Goal: Task Accomplishment & Management: Complete application form

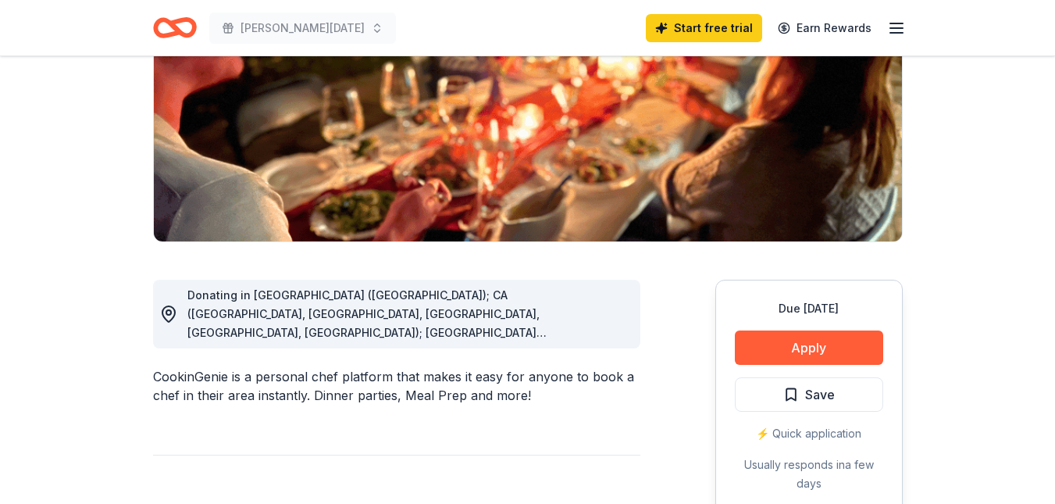
scroll to position [312, 0]
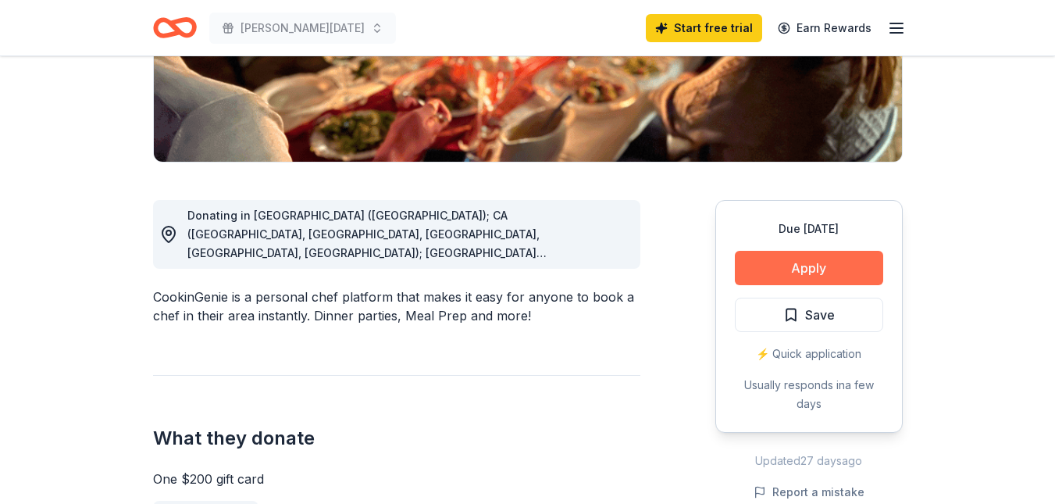
click at [794, 269] on button "Apply" at bounding box center [809, 268] width 148 height 34
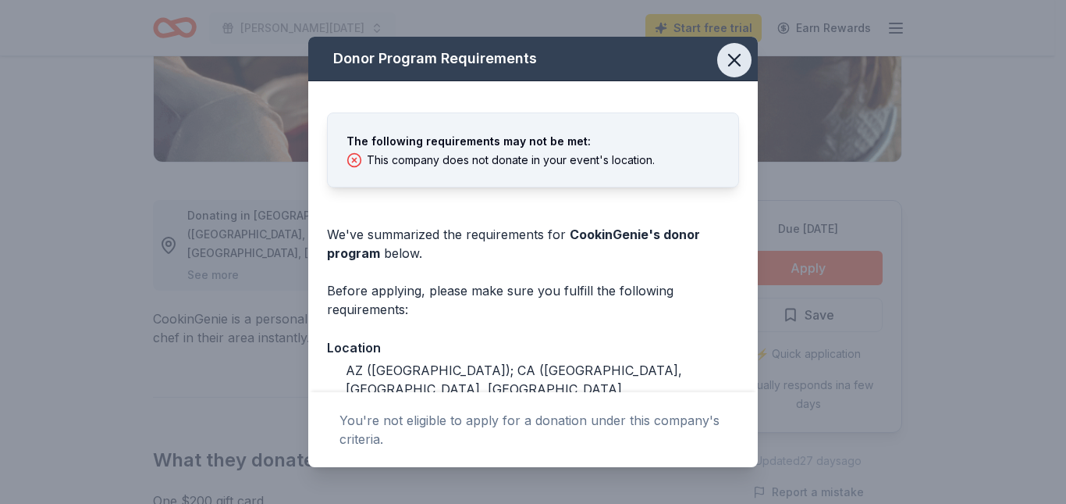
click at [724, 60] on icon "button" at bounding box center [735, 60] width 22 height 22
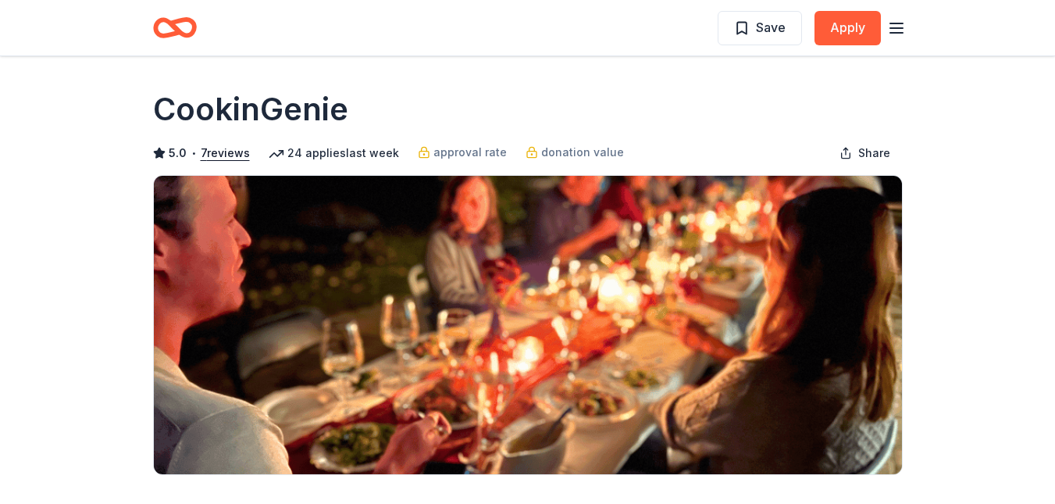
click at [176, 27] on icon "Home" at bounding box center [181, 28] width 24 height 16
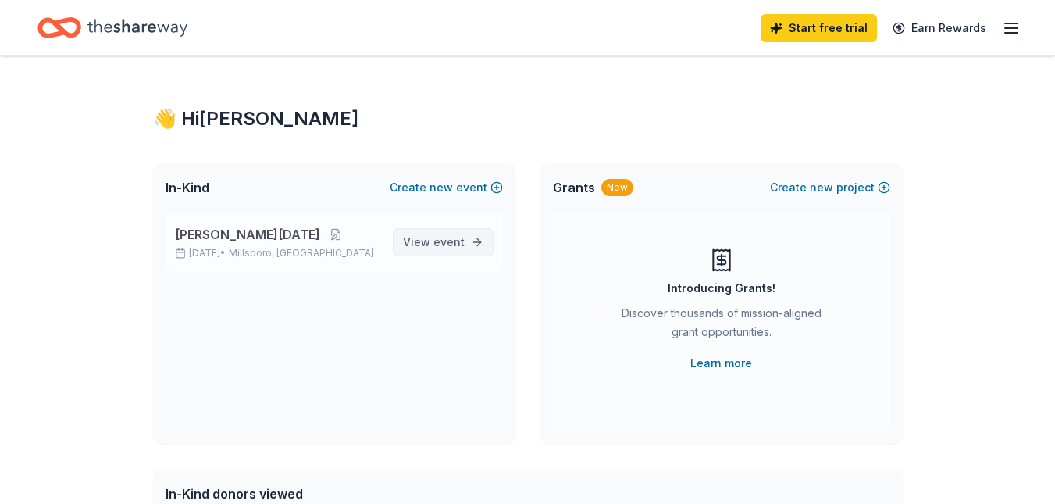
click at [434, 245] on span "View event" at bounding box center [434, 242] width 62 height 19
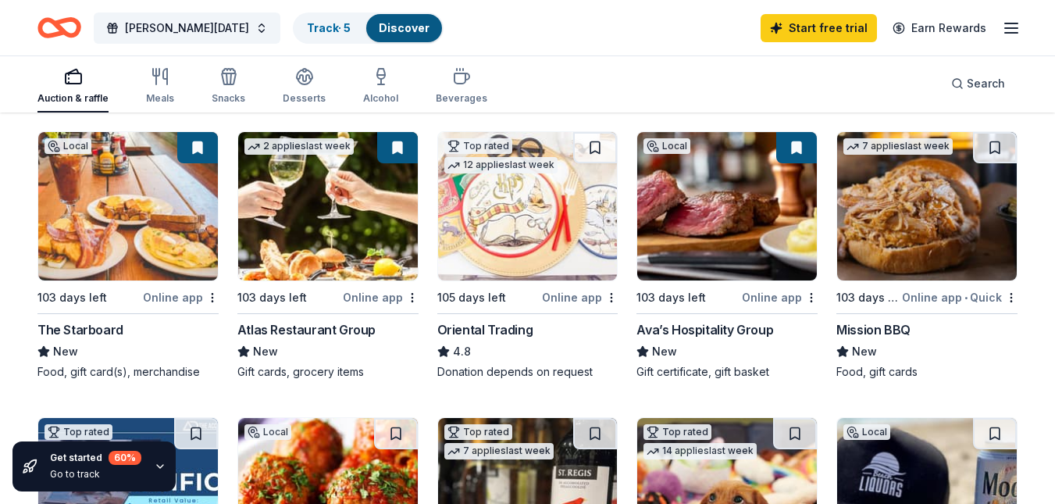
scroll to position [234, 0]
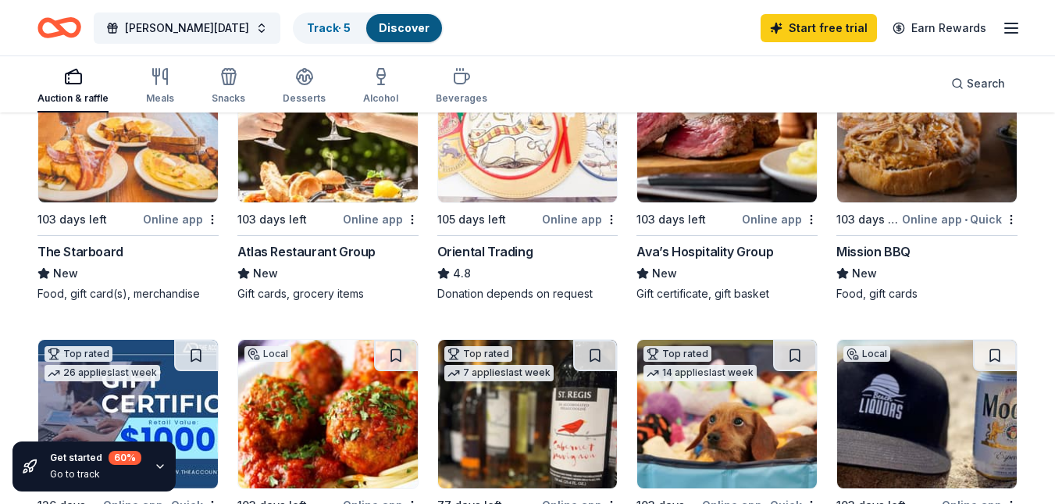
click at [178, 215] on div "Online app" at bounding box center [181, 219] width 76 height 20
click at [875, 252] on div "Mission BBQ" at bounding box center [873, 251] width 74 height 19
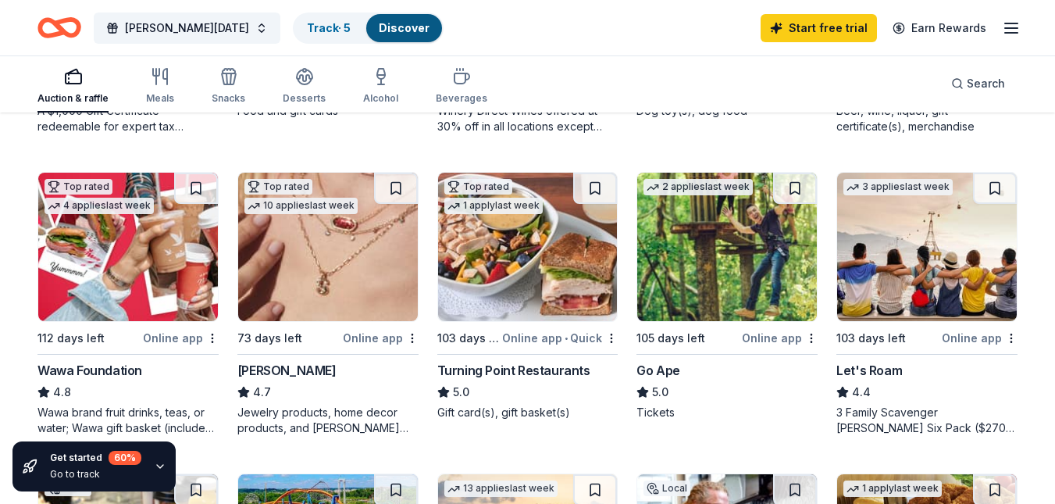
scroll to position [781, 0]
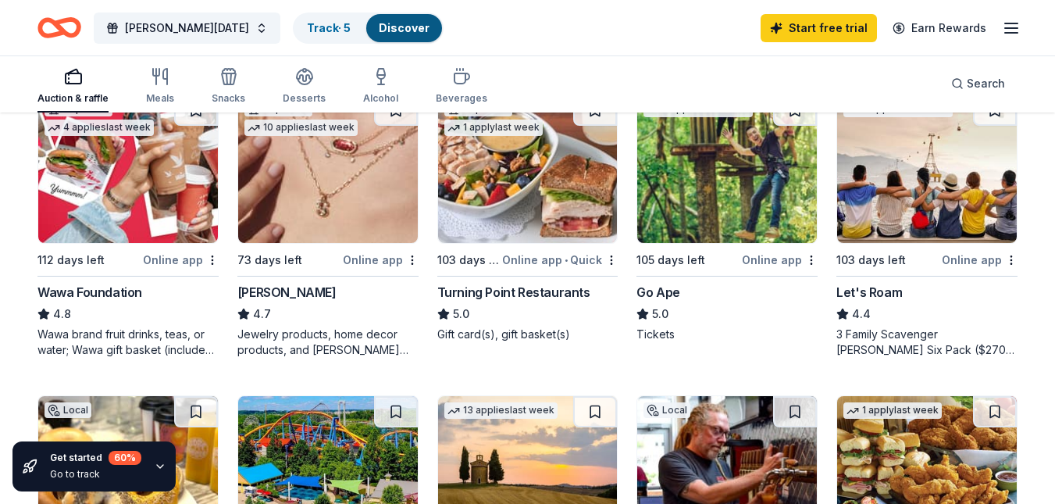
click at [103, 292] on div "Wawa Foundation" at bounding box center [89, 292] width 105 height 19
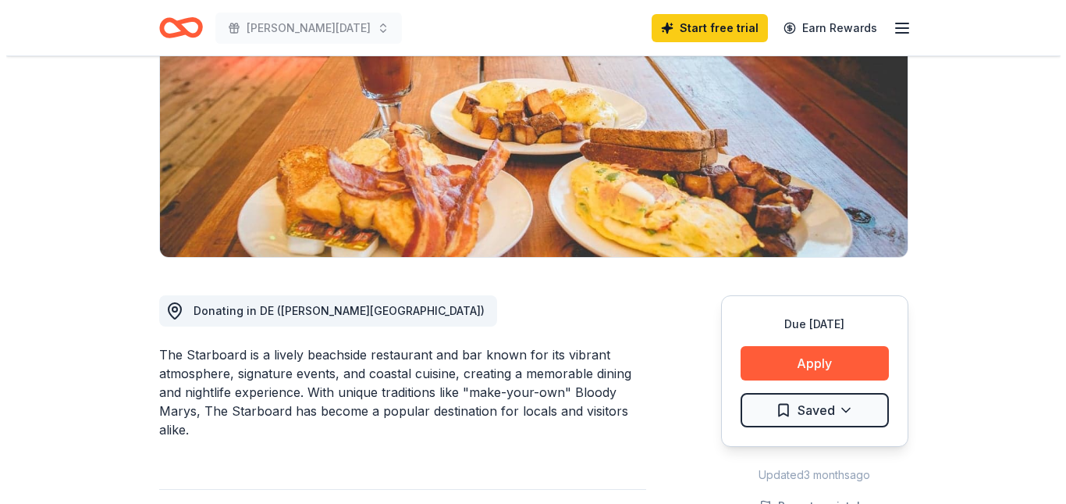
scroll to position [312, 0]
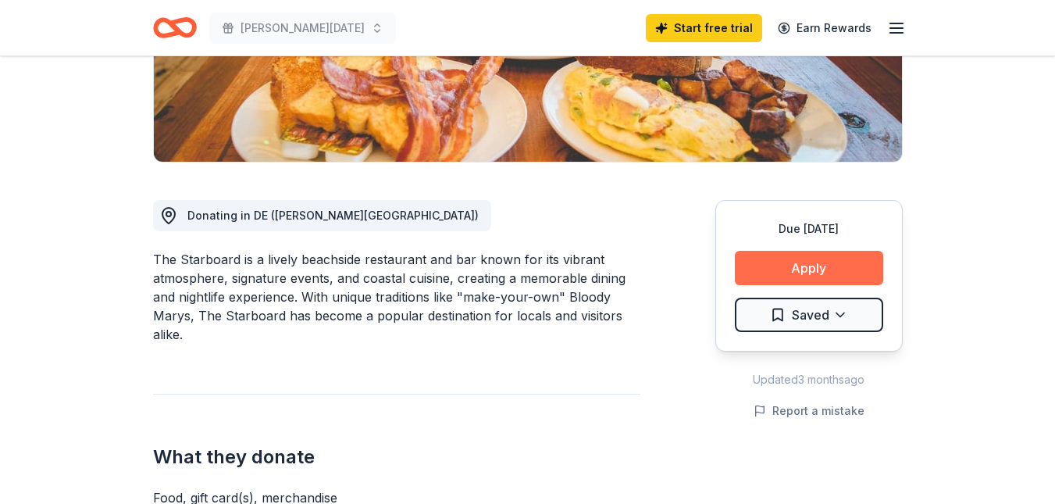
click at [808, 262] on button "Apply" at bounding box center [809, 268] width 148 height 34
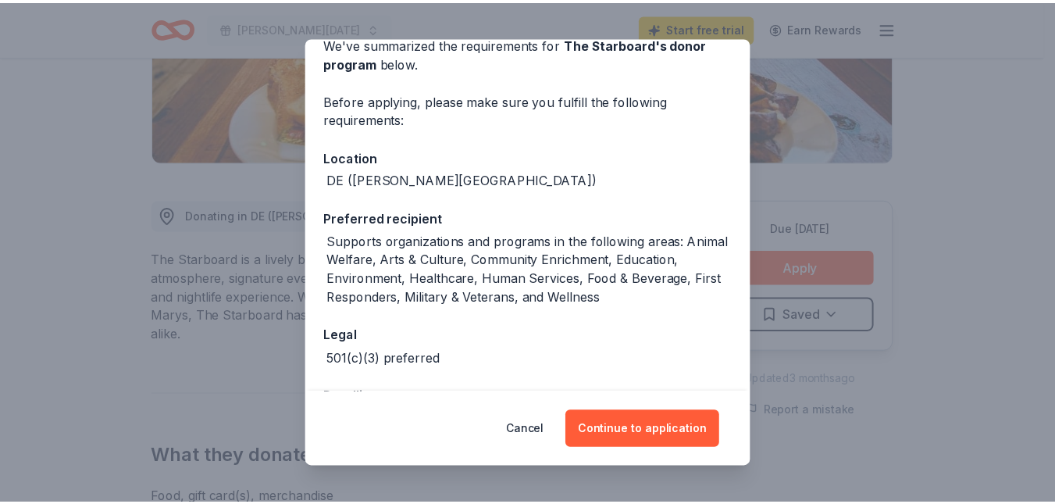
scroll to position [137, 0]
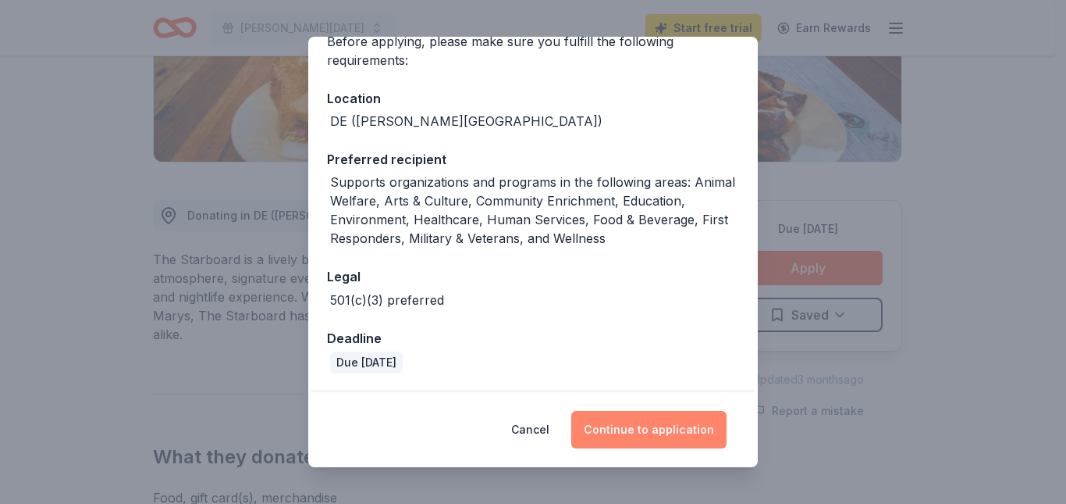
click at [652, 426] on button "Continue to application" at bounding box center [648, 429] width 155 height 37
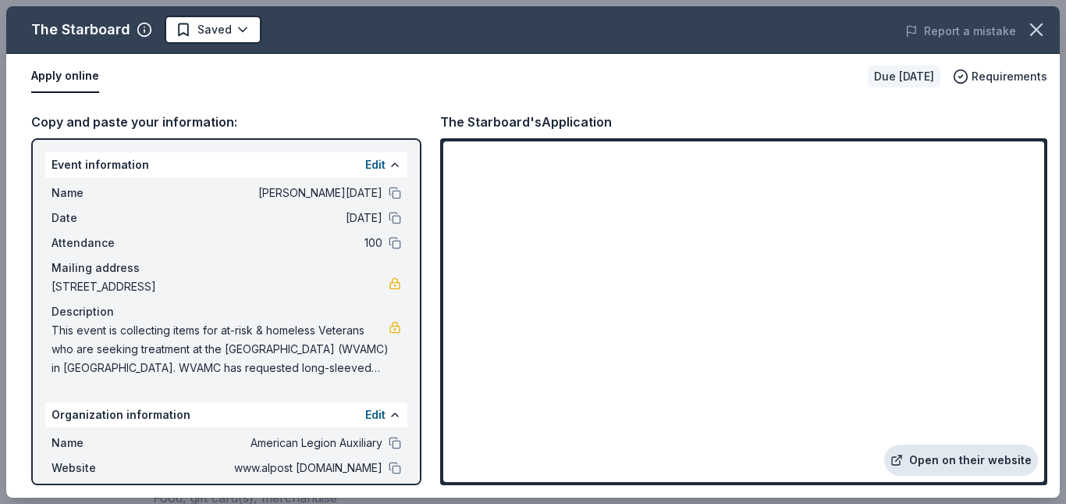
click at [941, 461] on link "Open on their website" at bounding box center [962, 459] width 154 height 31
click at [1036, 28] on icon "button" at bounding box center [1036, 29] width 11 height 11
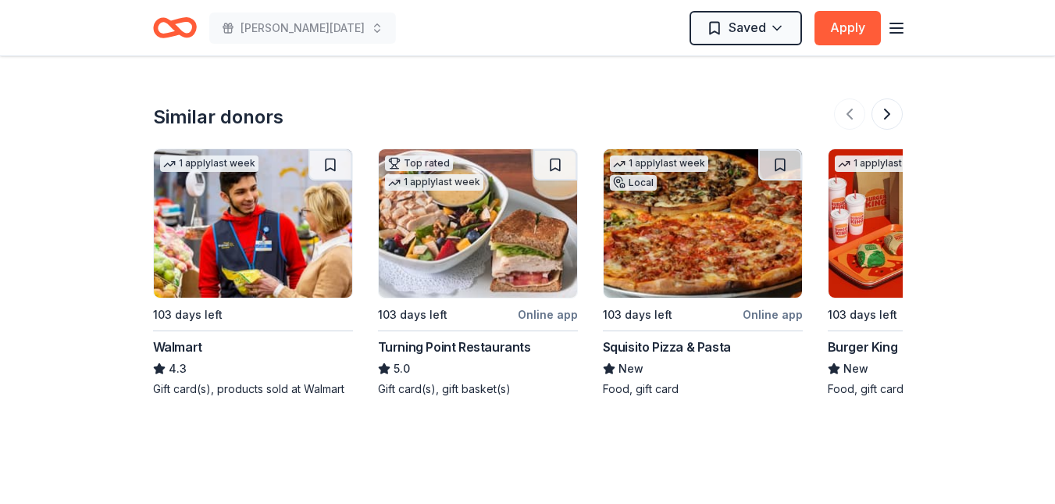
scroll to position [1640, 0]
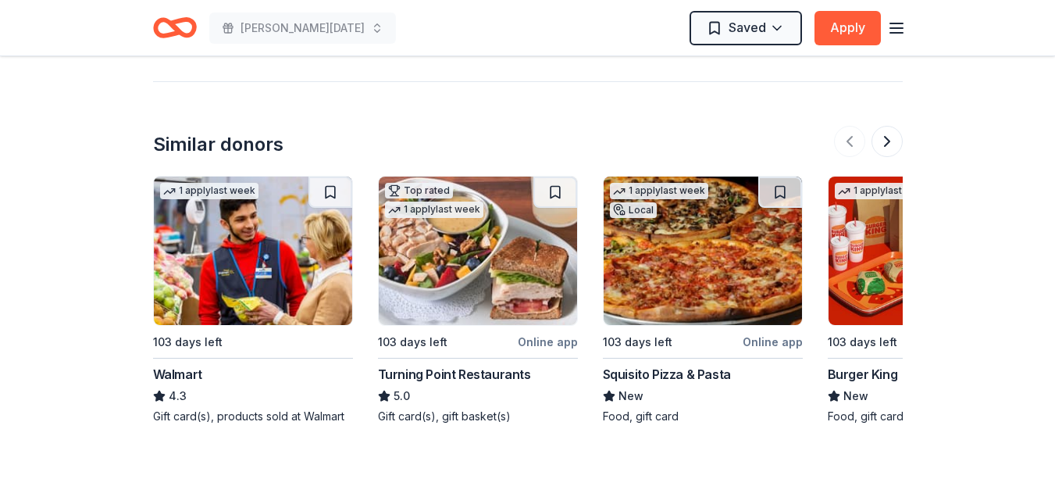
click at [173, 365] on div "Walmart" at bounding box center [177, 374] width 49 height 19
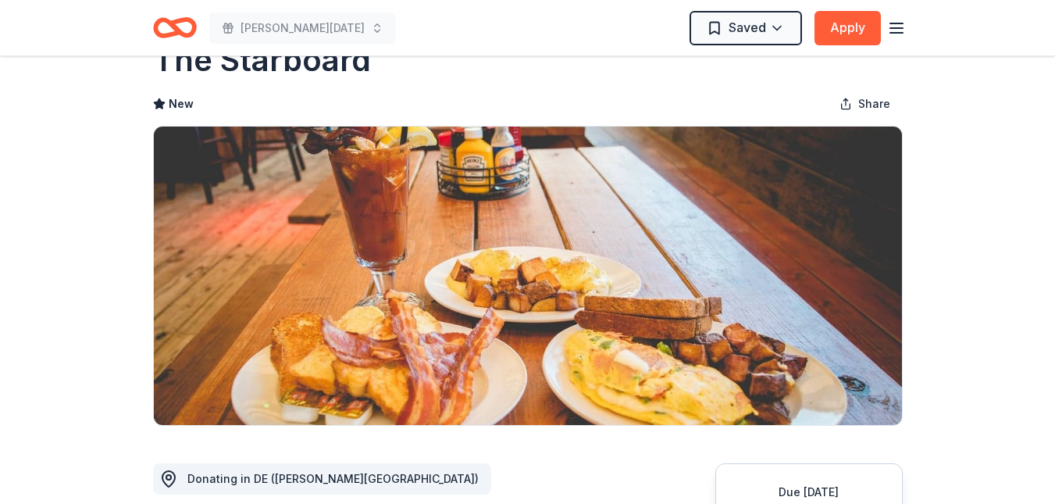
scroll to position [0, 0]
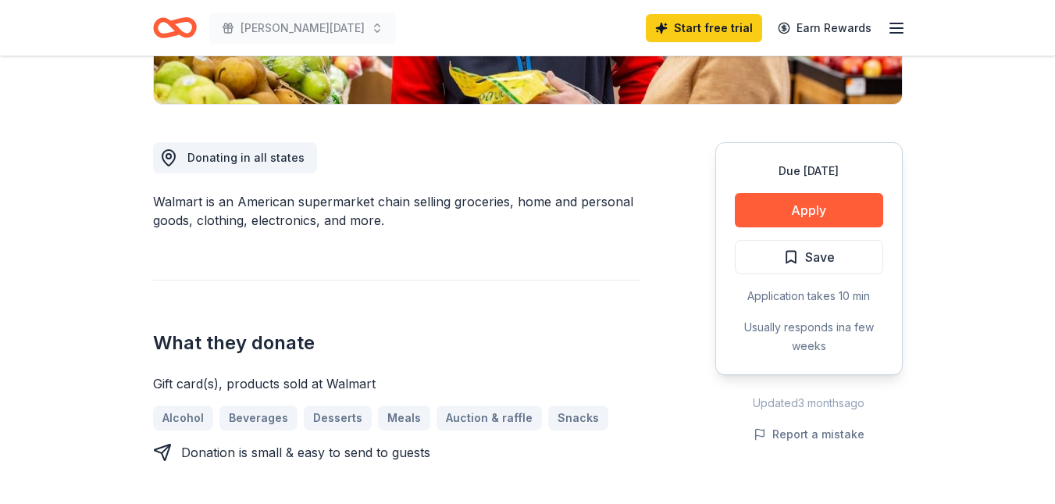
scroll to position [468, 0]
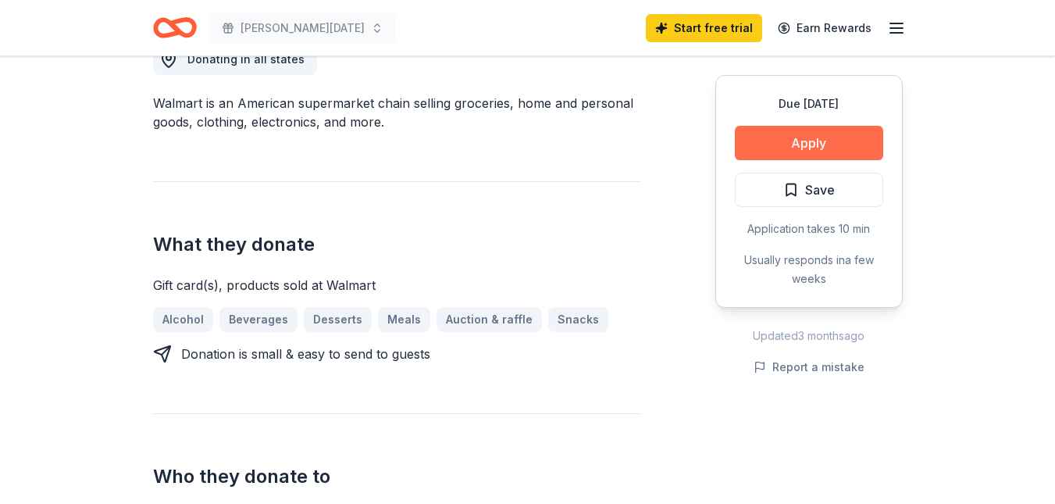
click at [802, 140] on button "Apply" at bounding box center [809, 143] width 148 height 34
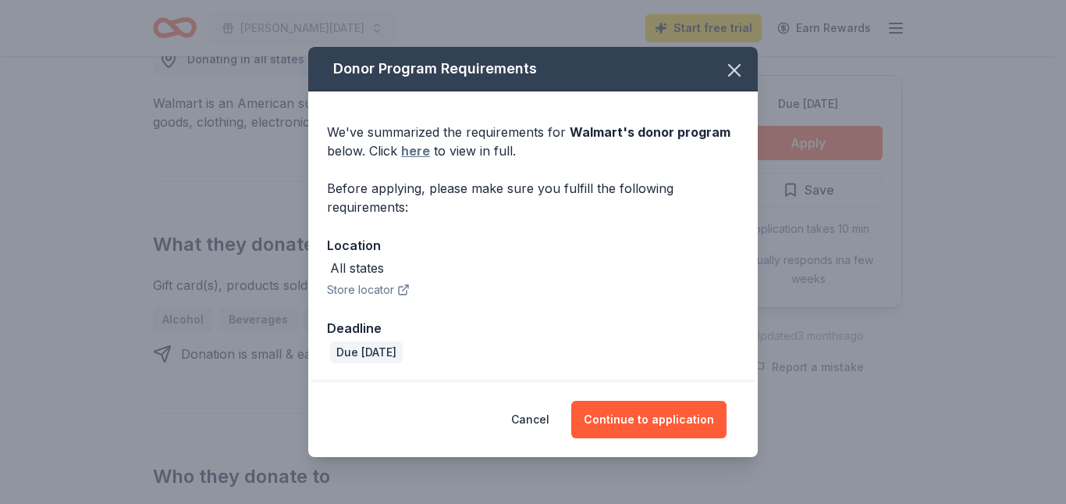
click at [412, 148] on link "here" at bounding box center [415, 150] width 29 height 19
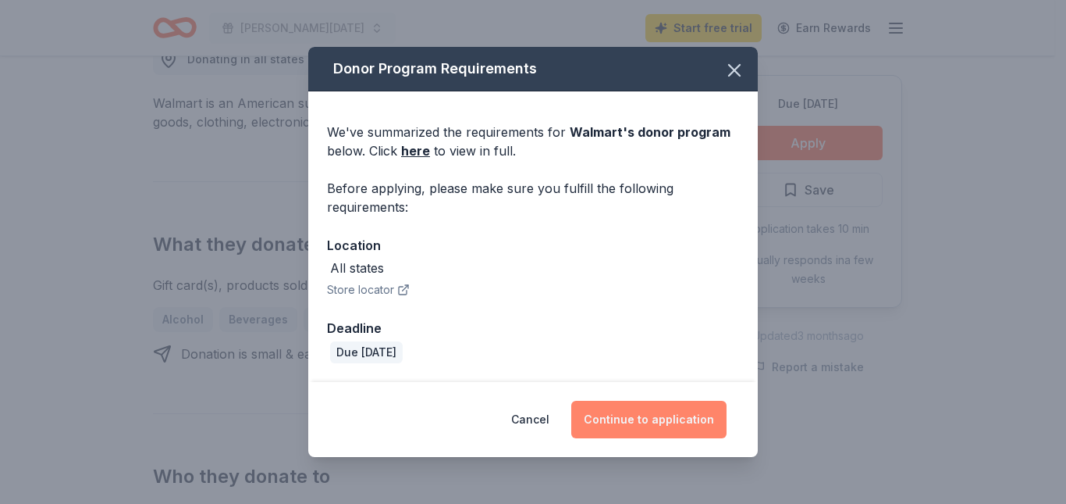
click at [652, 423] on button "Continue to application" at bounding box center [648, 419] width 155 height 37
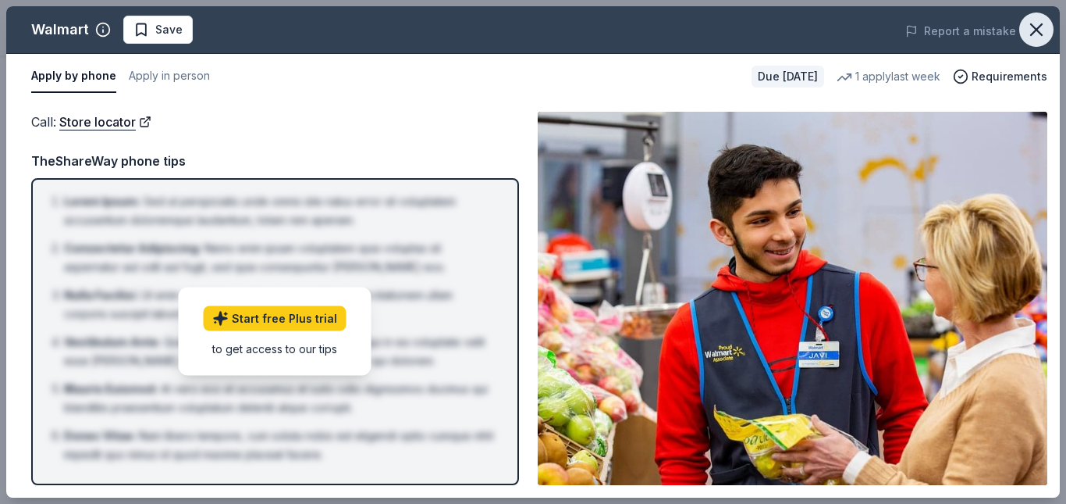
click at [1039, 28] on icon "button" at bounding box center [1036, 29] width 11 height 11
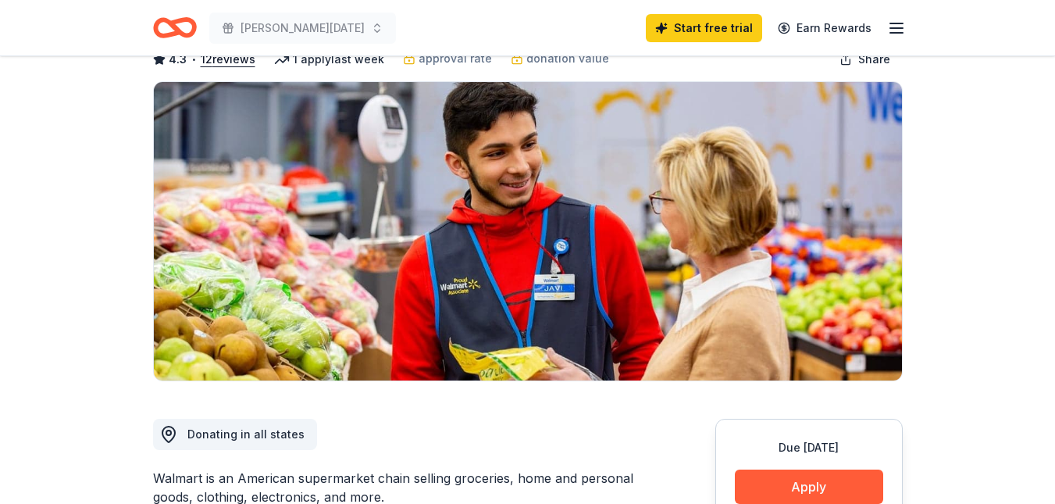
scroll to position [0, 0]
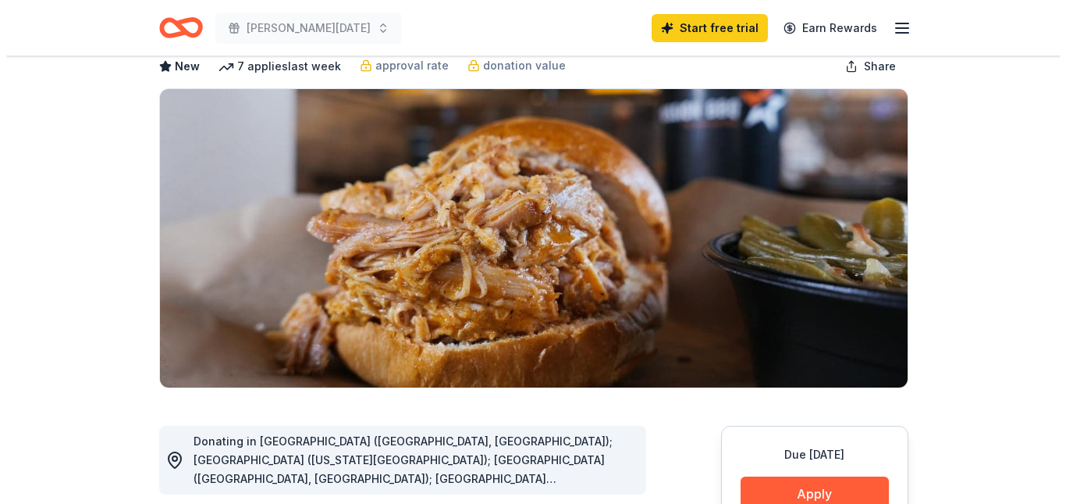
scroll to position [312, 0]
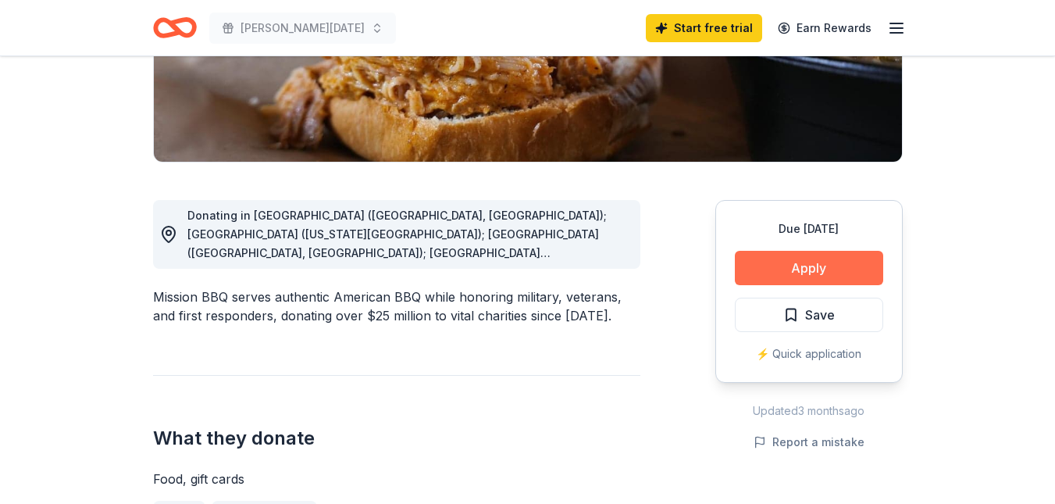
click at [825, 263] on button "Apply" at bounding box center [809, 268] width 148 height 34
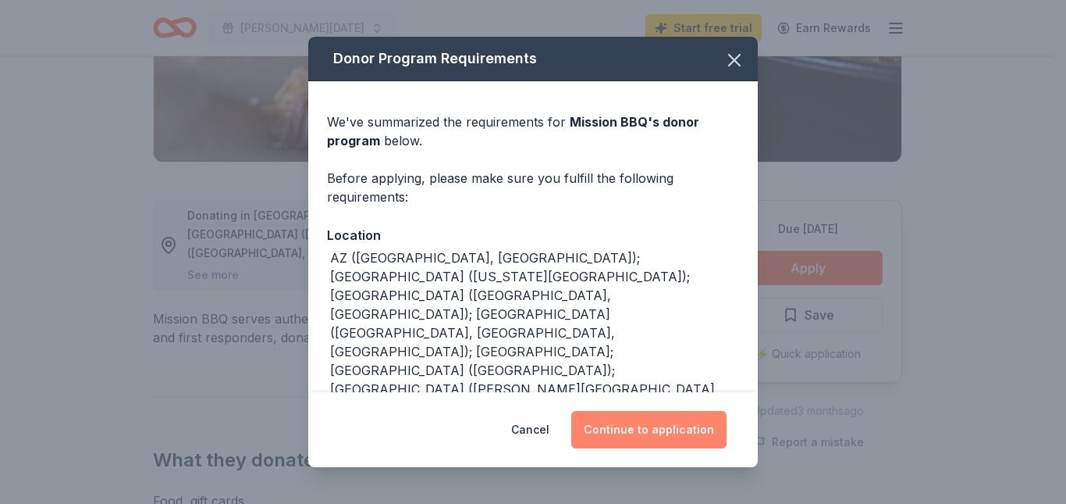
click at [671, 418] on button "Continue to application" at bounding box center [648, 429] width 155 height 37
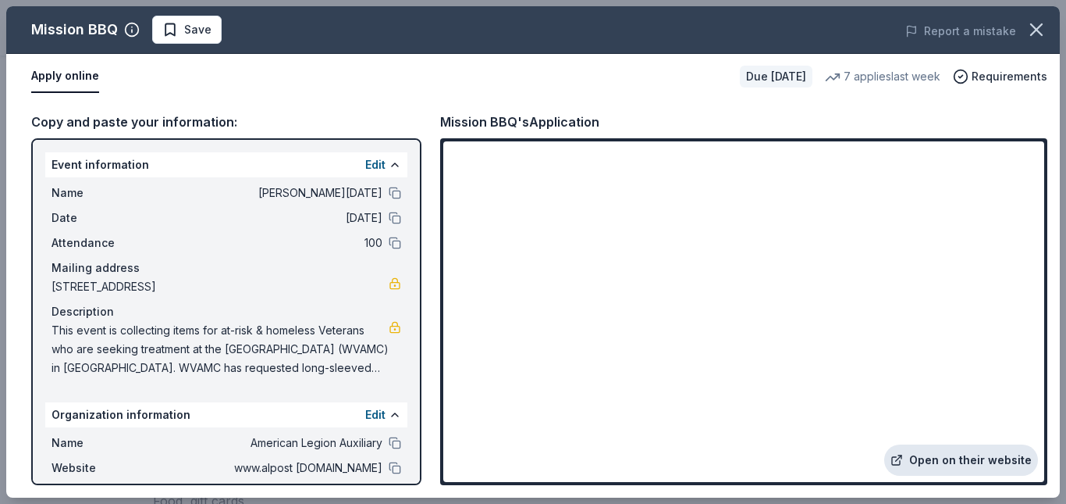
click at [960, 456] on link "Open on their website" at bounding box center [962, 459] width 154 height 31
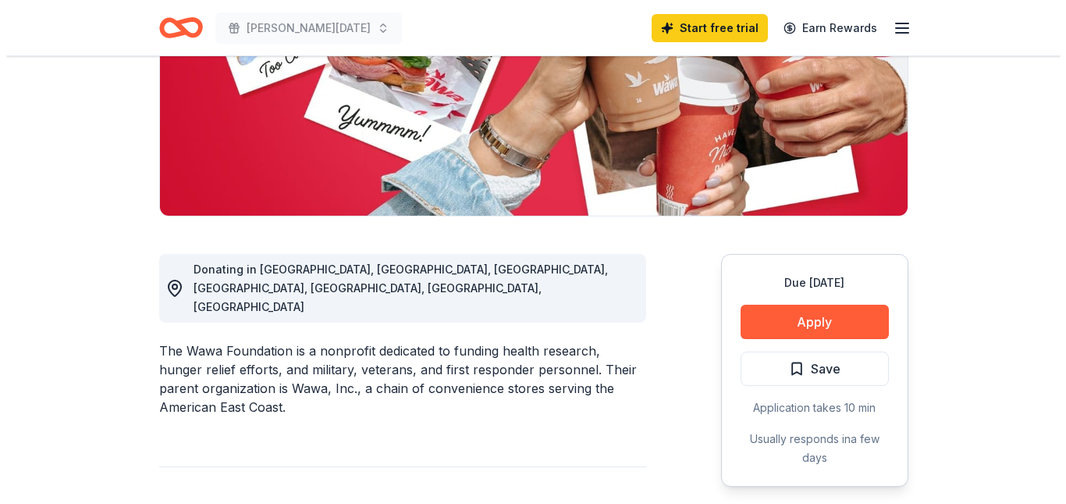
scroll to position [312, 0]
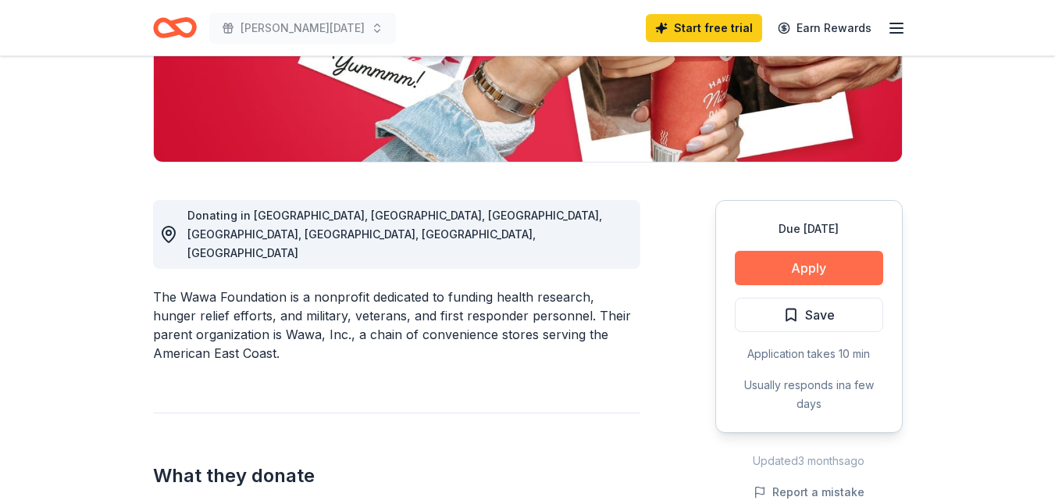
click at [810, 259] on button "Apply" at bounding box center [809, 268] width 148 height 34
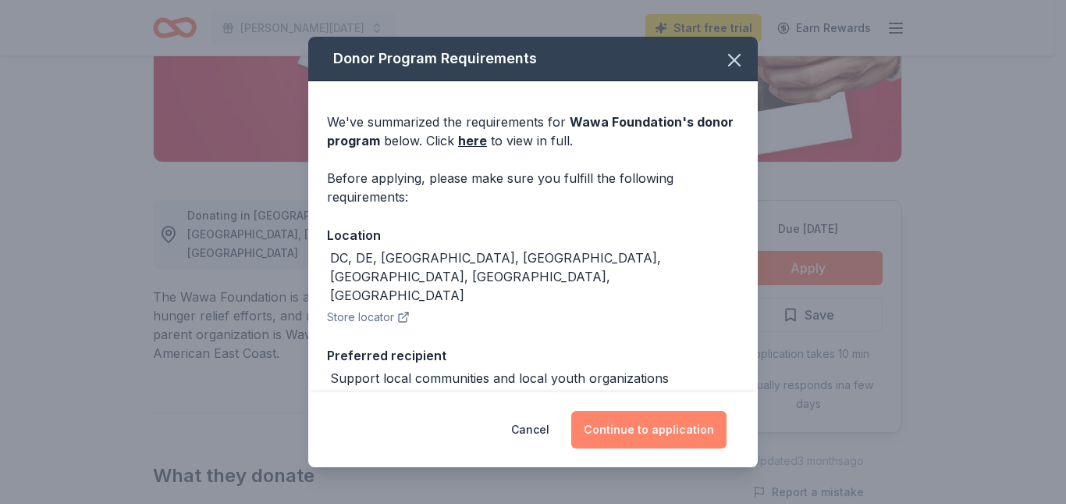
click at [653, 433] on button "Continue to application" at bounding box center [648, 429] width 155 height 37
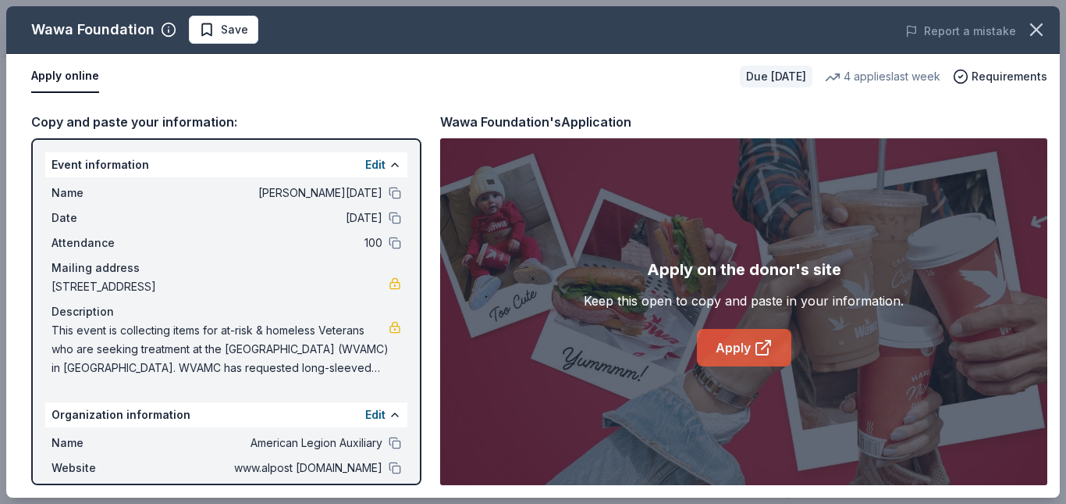
click at [731, 346] on link "Apply" at bounding box center [744, 347] width 94 height 37
click at [743, 347] on link "Apply" at bounding box center [744, 347] width 94 height 37
